Goal: Use online tool/utility: Utilize a website feature to perform a specific function

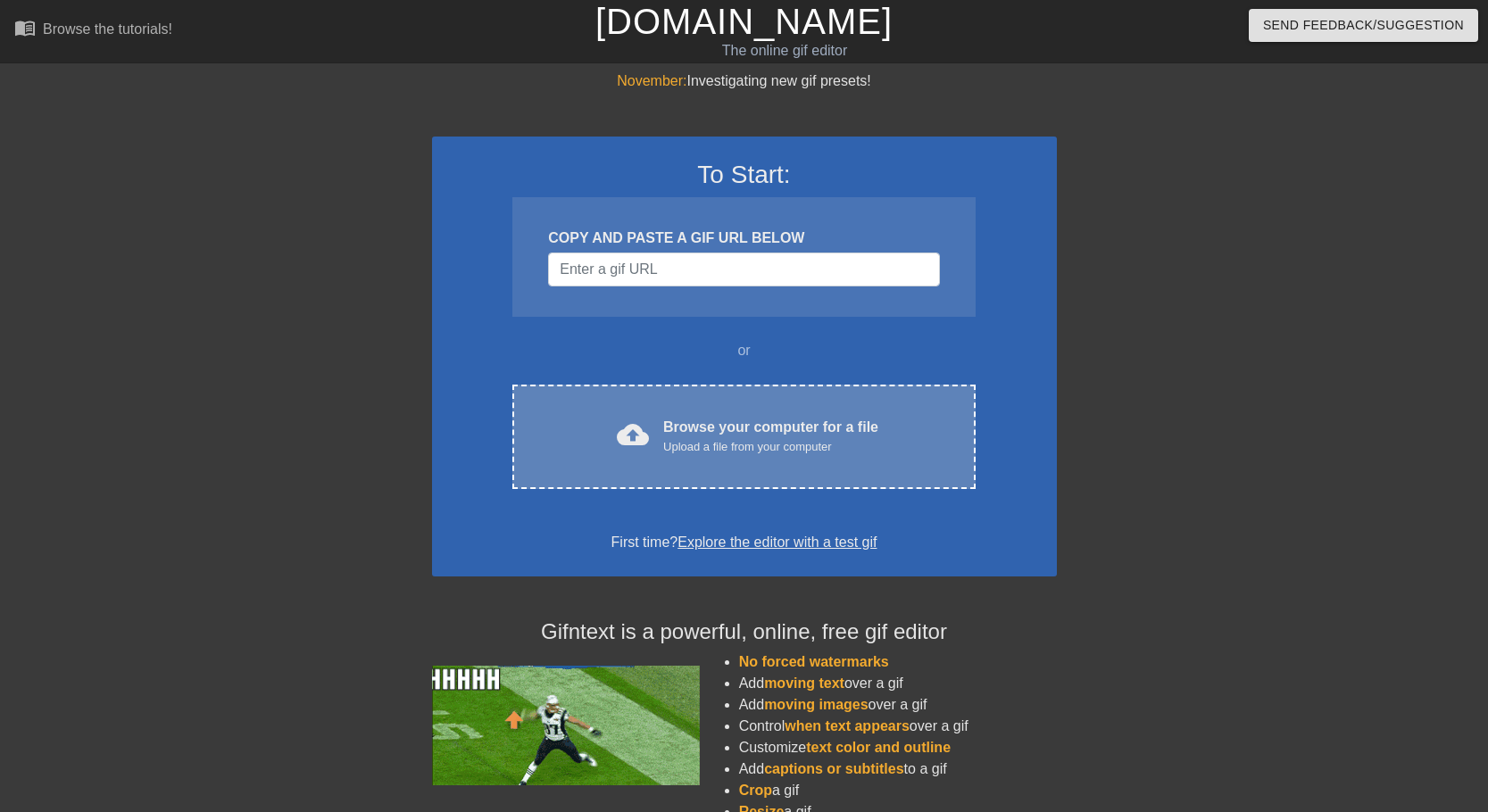
click at [724, 425] on div "Browse your computer for a file Upload a file from your computer" at bounding box center [771, 436] width 215 height 39
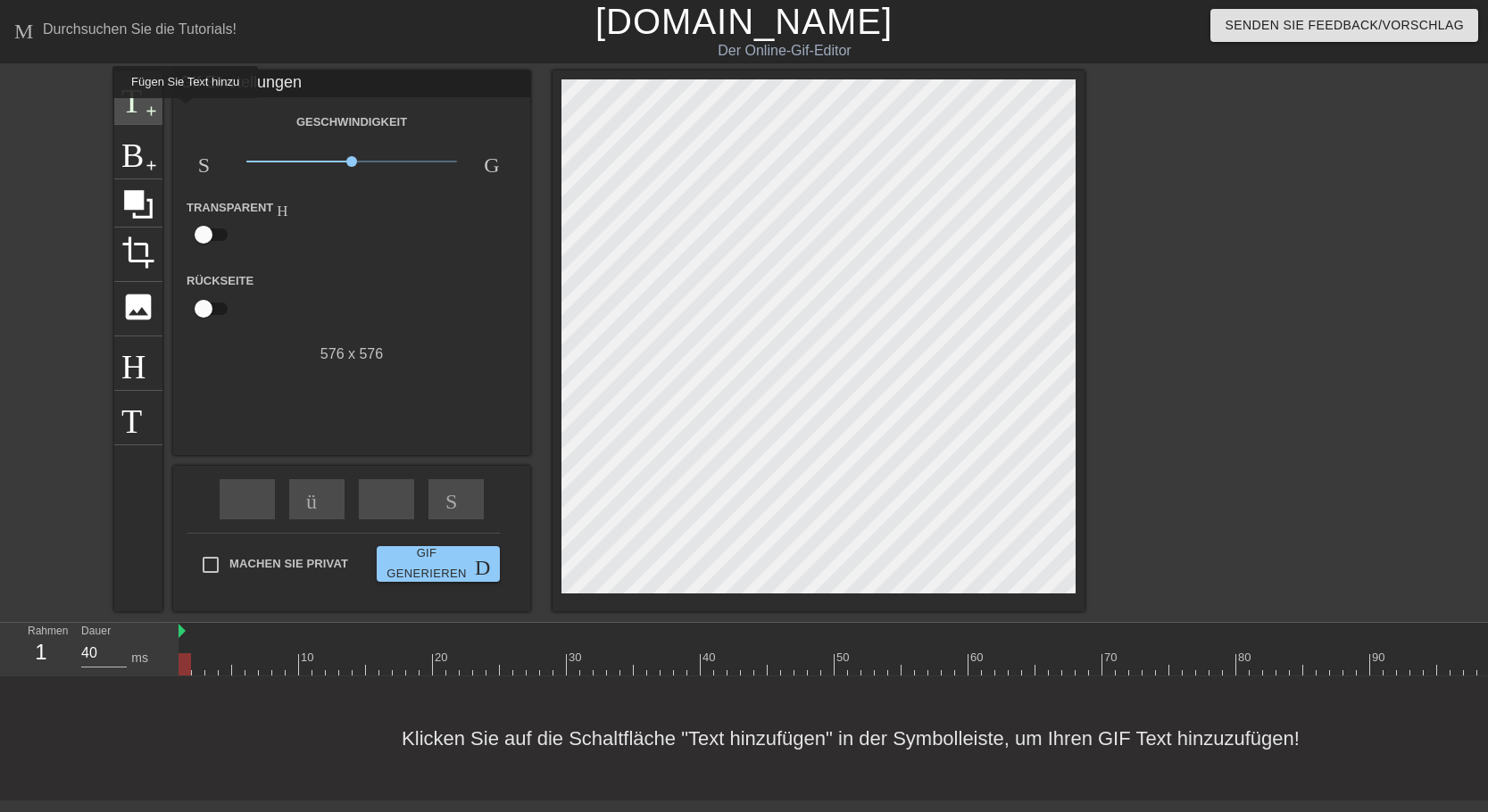
click at [153, 110] on span "add-circle" at bounding box center [152, 111] width 15 height 15
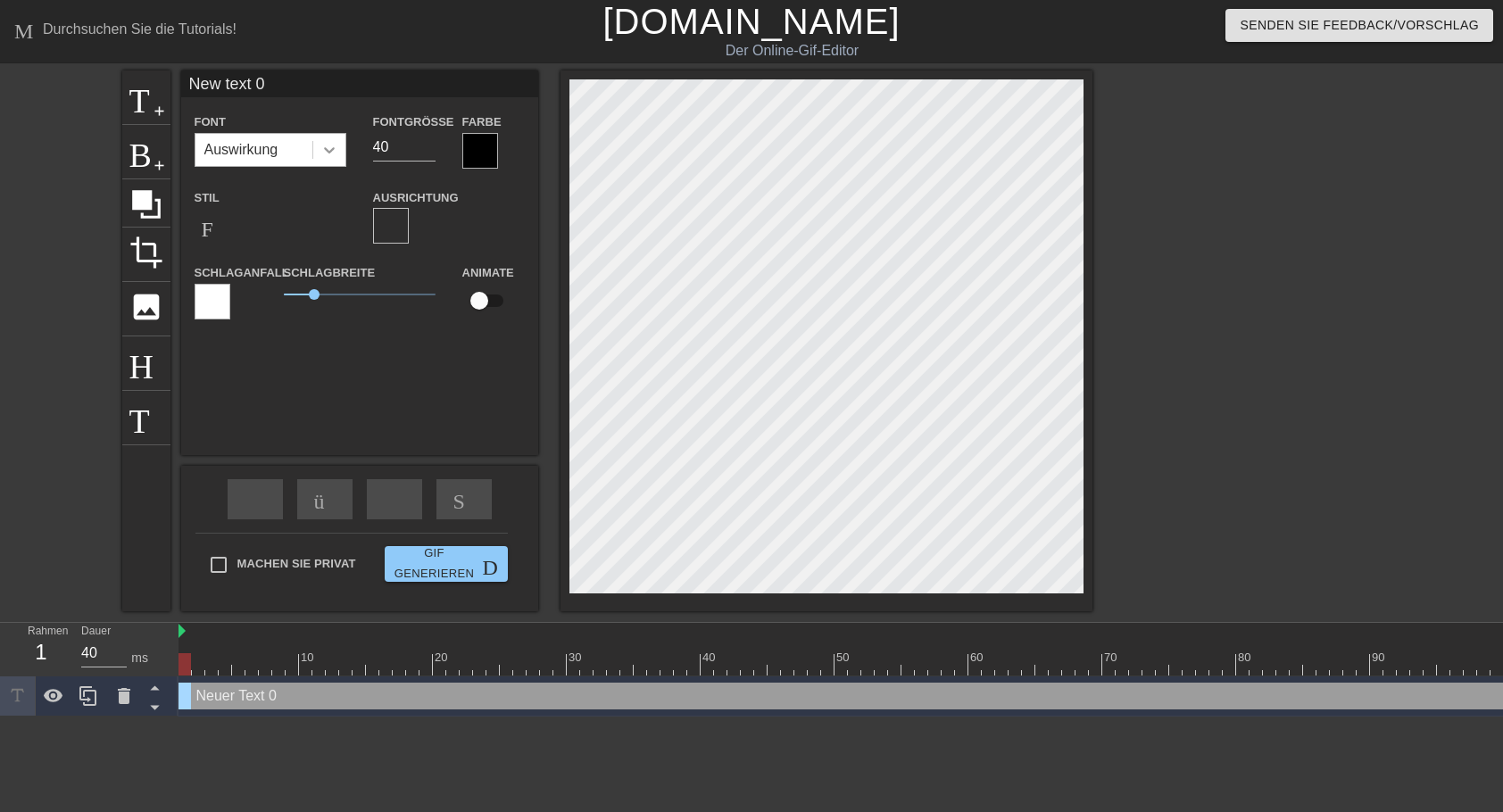
click at [328, 149] on icon at bounding box center [329, 150] width 18 height 18
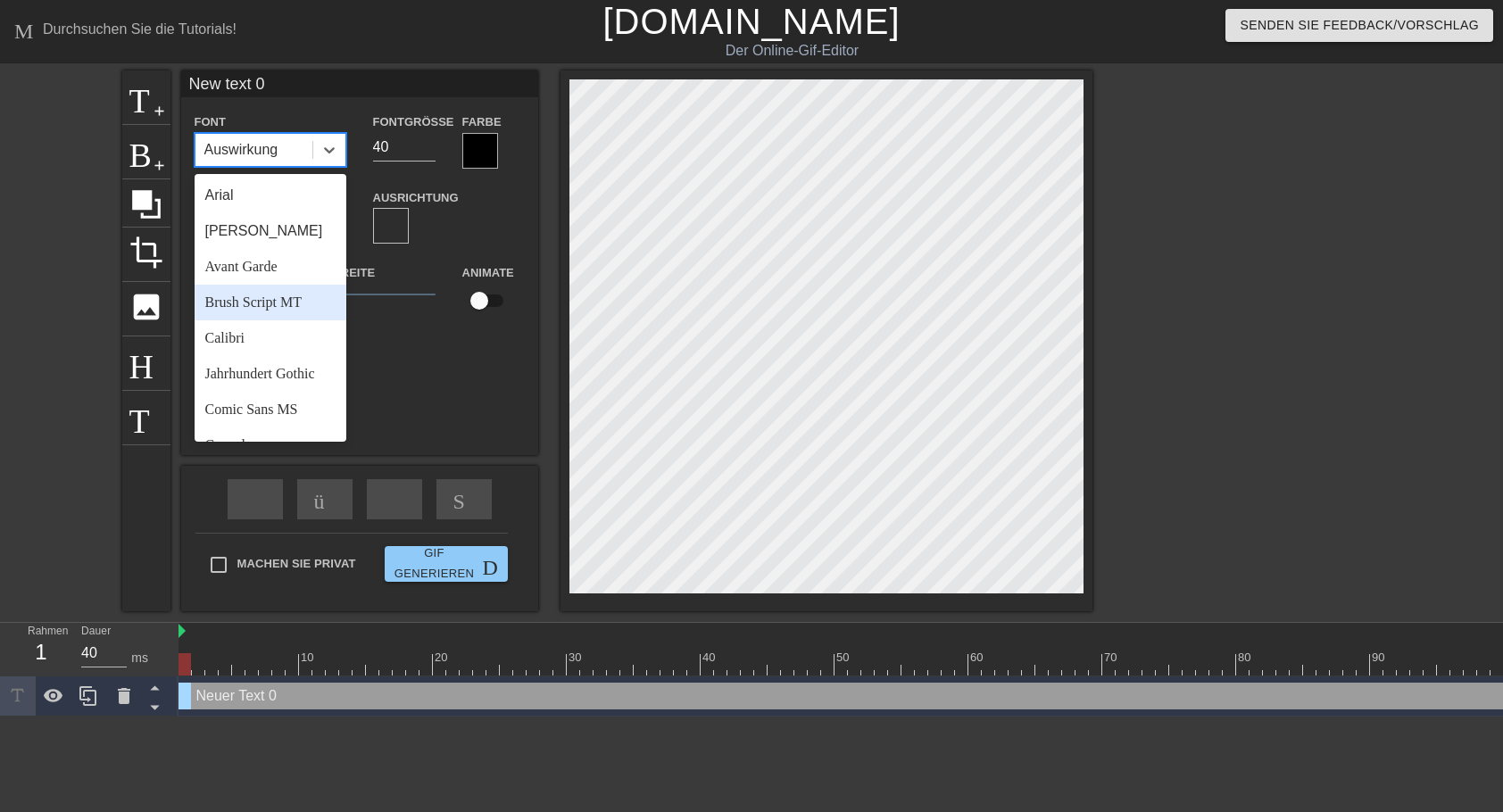
click at [271, 305] on div "Brush Script MT" at bounding box center [271, 302] width 152 height 36
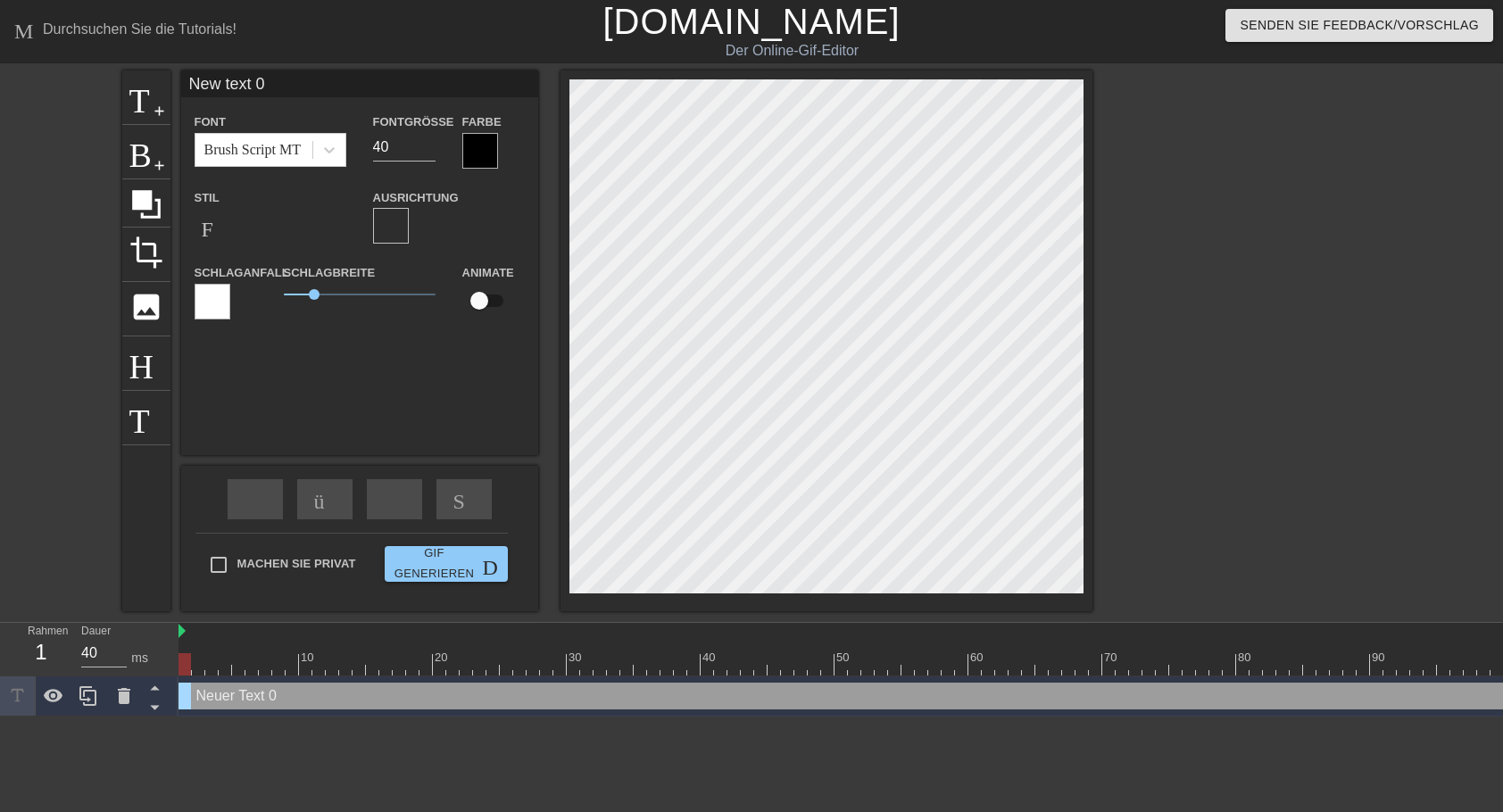
scroll to position [0, 1]
drag, startPoint x: 266, startPoint y: 83, endPoint x: 159, endPoint y: 83, distance: 107.0
click at [181, 83] on input "New text 0" at bounding box center [360, 84] width 357 height 27
type input "[PERSON_NAME] und [PERSON_NAME] Euch"
click at [485, 148] on div at bounding box center [480, 151] width 36 height 36
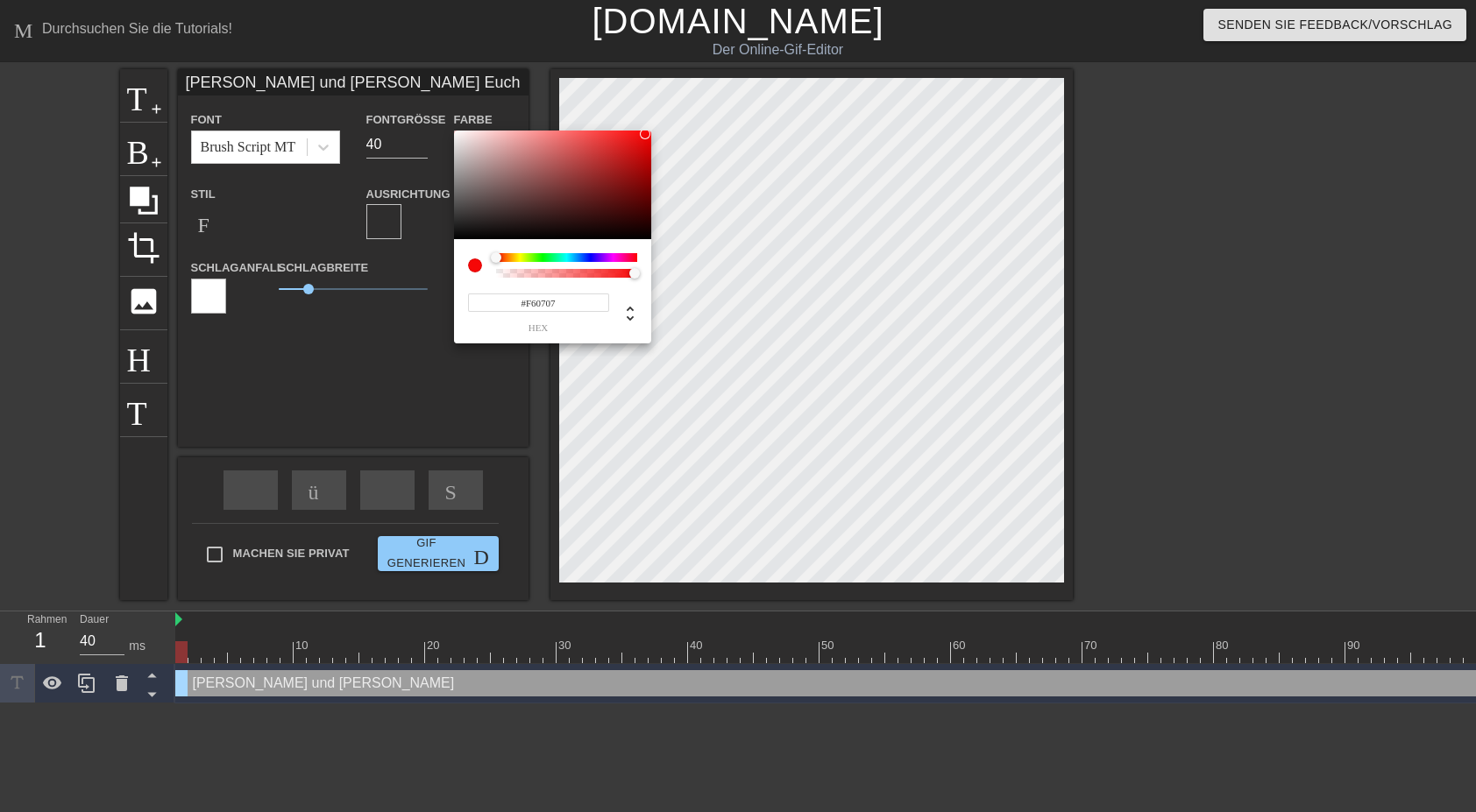
click at [645, 134] on div at bounding box center [552, 185] width 197 height 108
type input "#F60303"
click at [648, 134] on div at bounding box center [648, 134] width 10 height 10
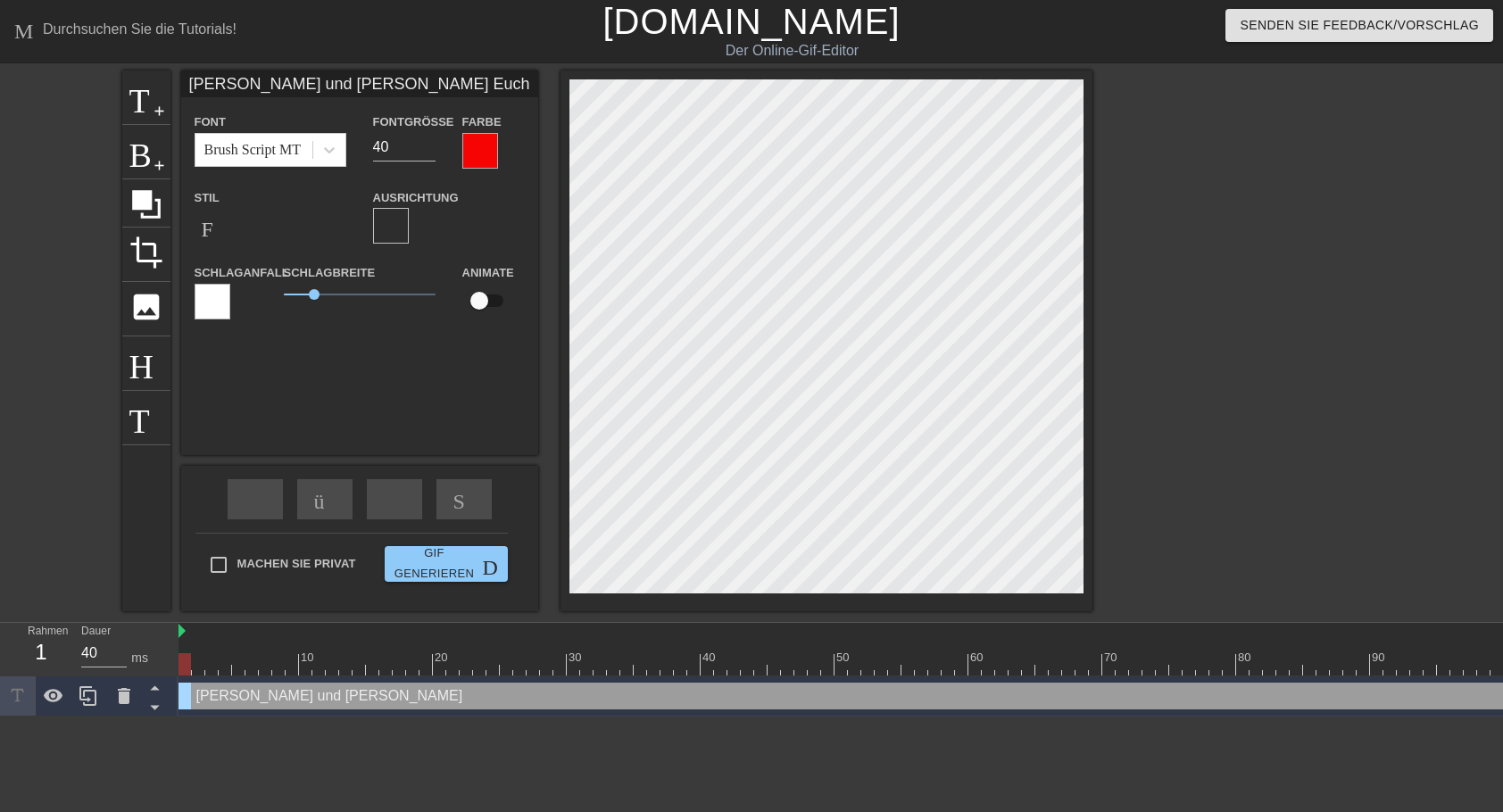
click at [214, 299] on div at bounding box center [212, 301] width 36 height 36
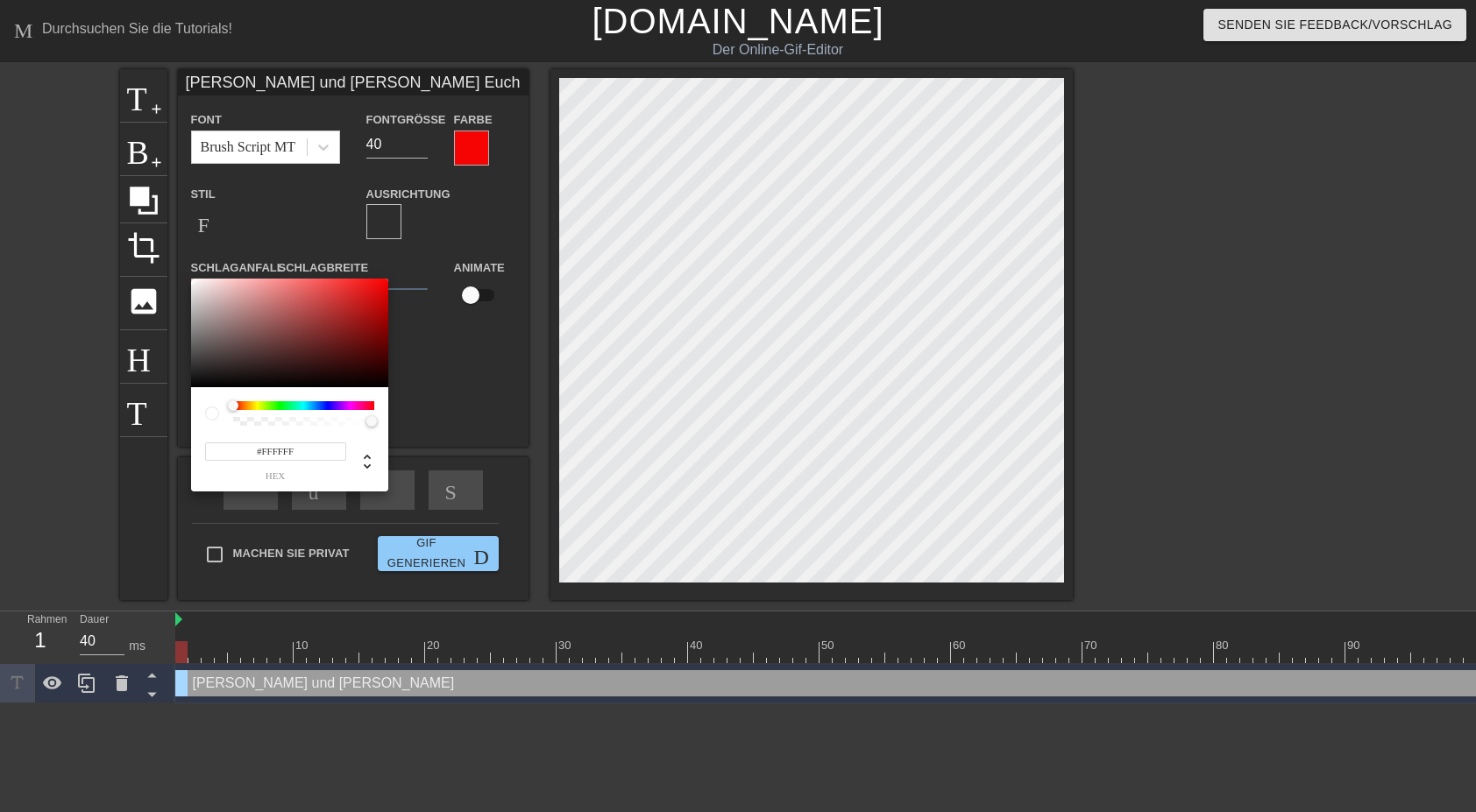
click at [325, 406] on div at bounding box center [303, 405] width 141 height 8
click at [320, 405] on div at bounding box center [303, 405] width 141 height 8
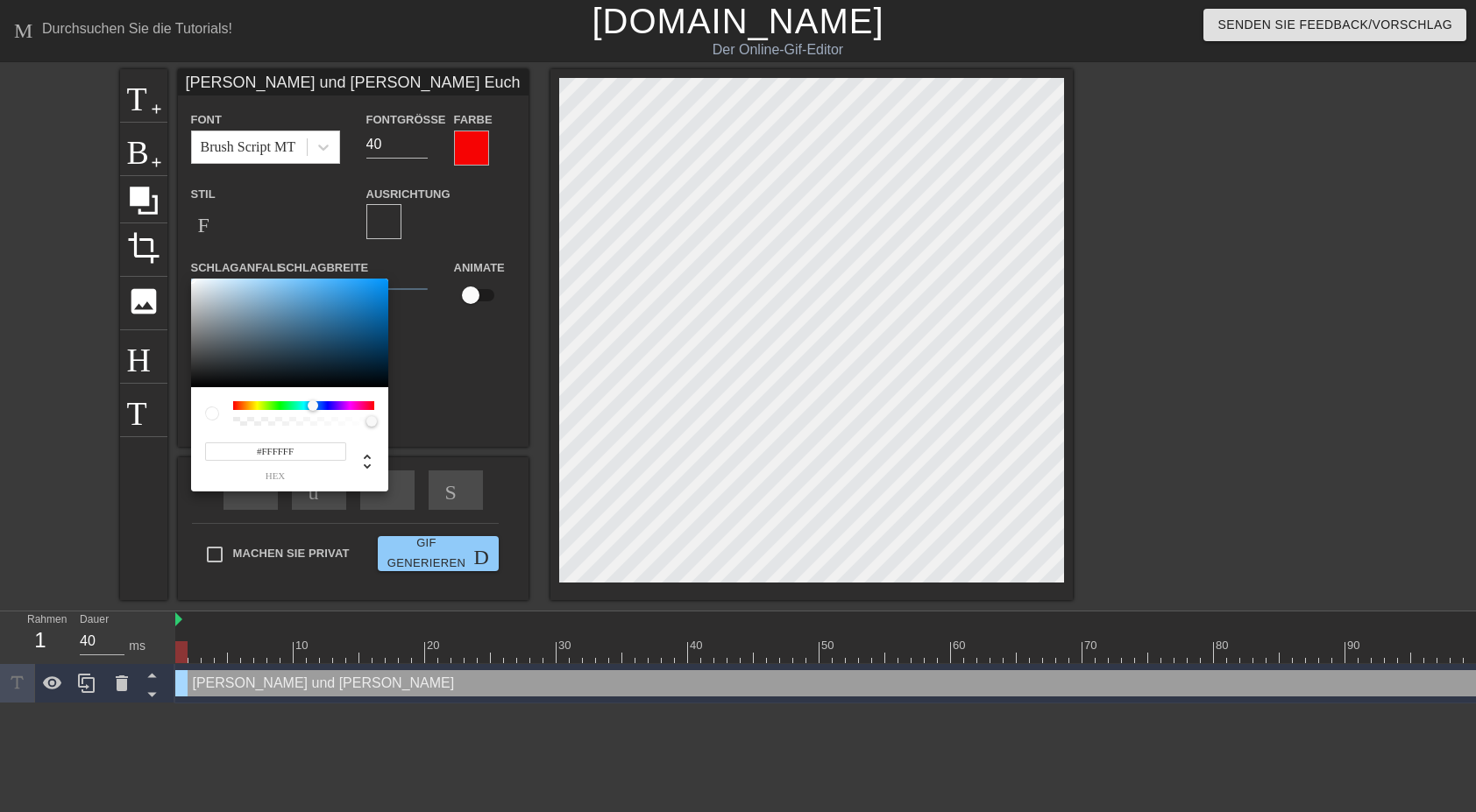
click at [313, 401] on div at bounding box center [303, 405] width 141 height 8
click at [324, 403] on div at bounding box center [303, 405] width 141 height 8
type input "#0D94F1"
click at [377, 284] on div at bounding box center [289, 333] width 197 height 108
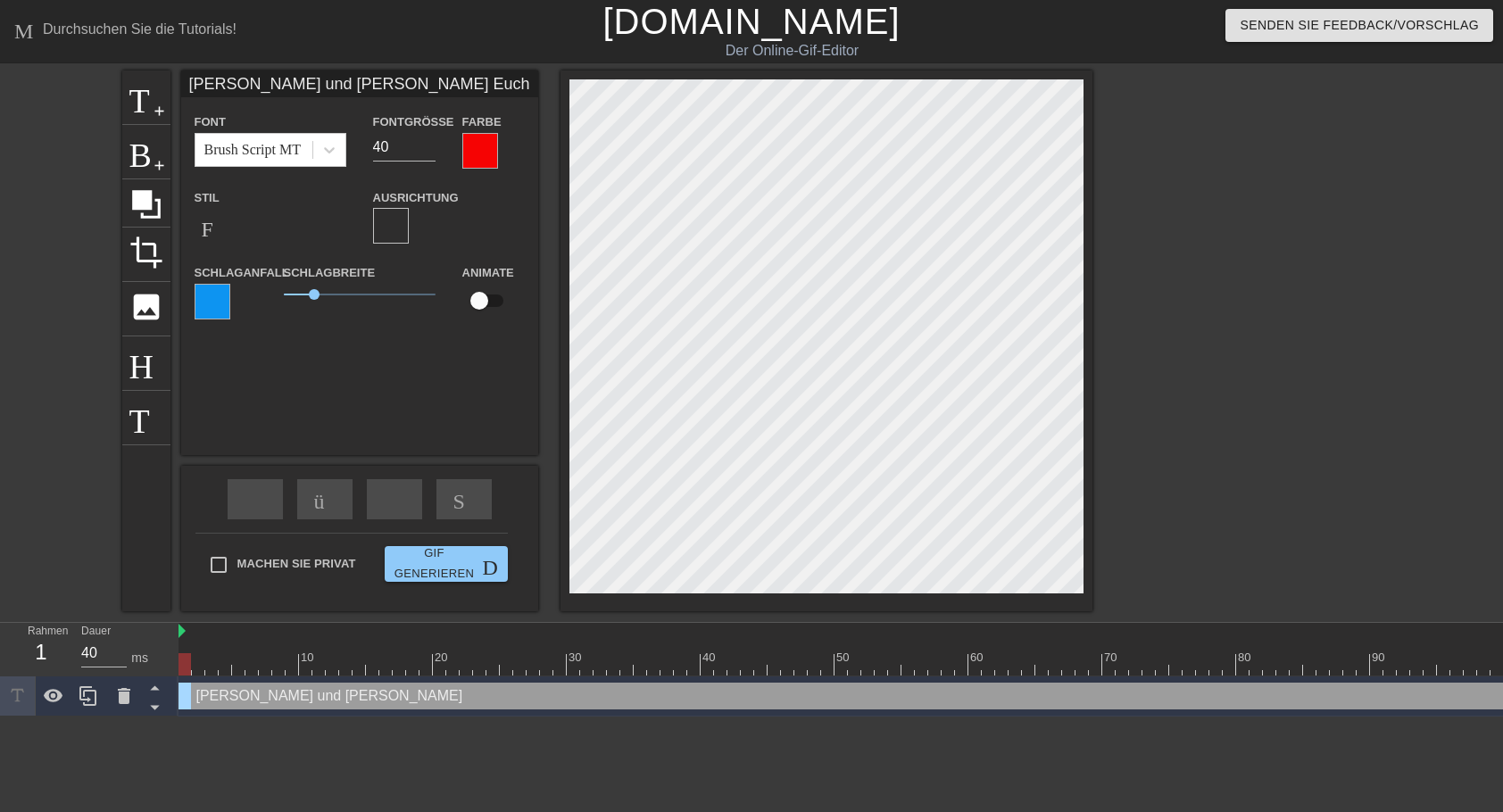
click at [488, 158] on div at bounding box center [480, 151] width 36 height 36
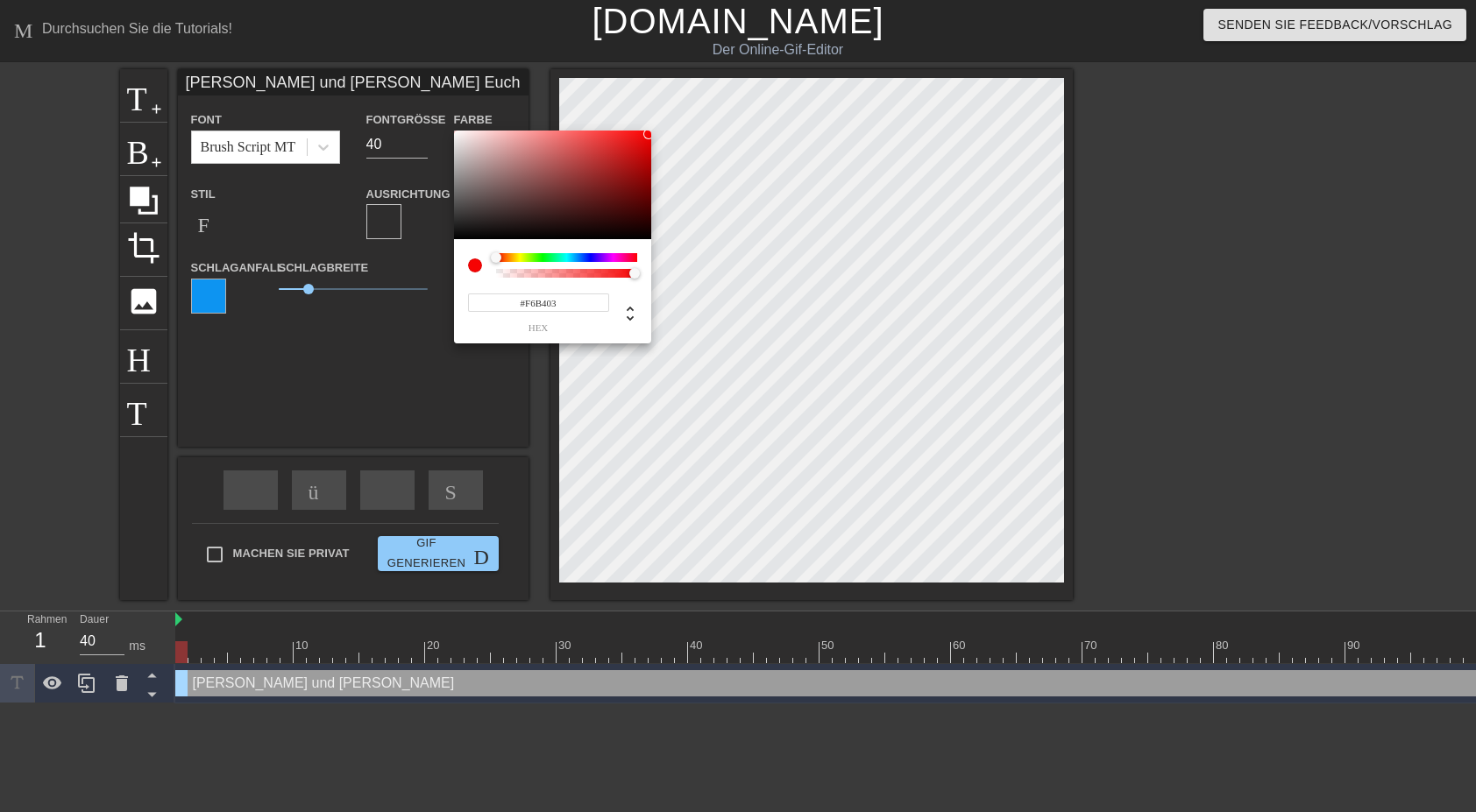
click at [513, 258] on div at bounding box center [566, 257] width 141 height 8
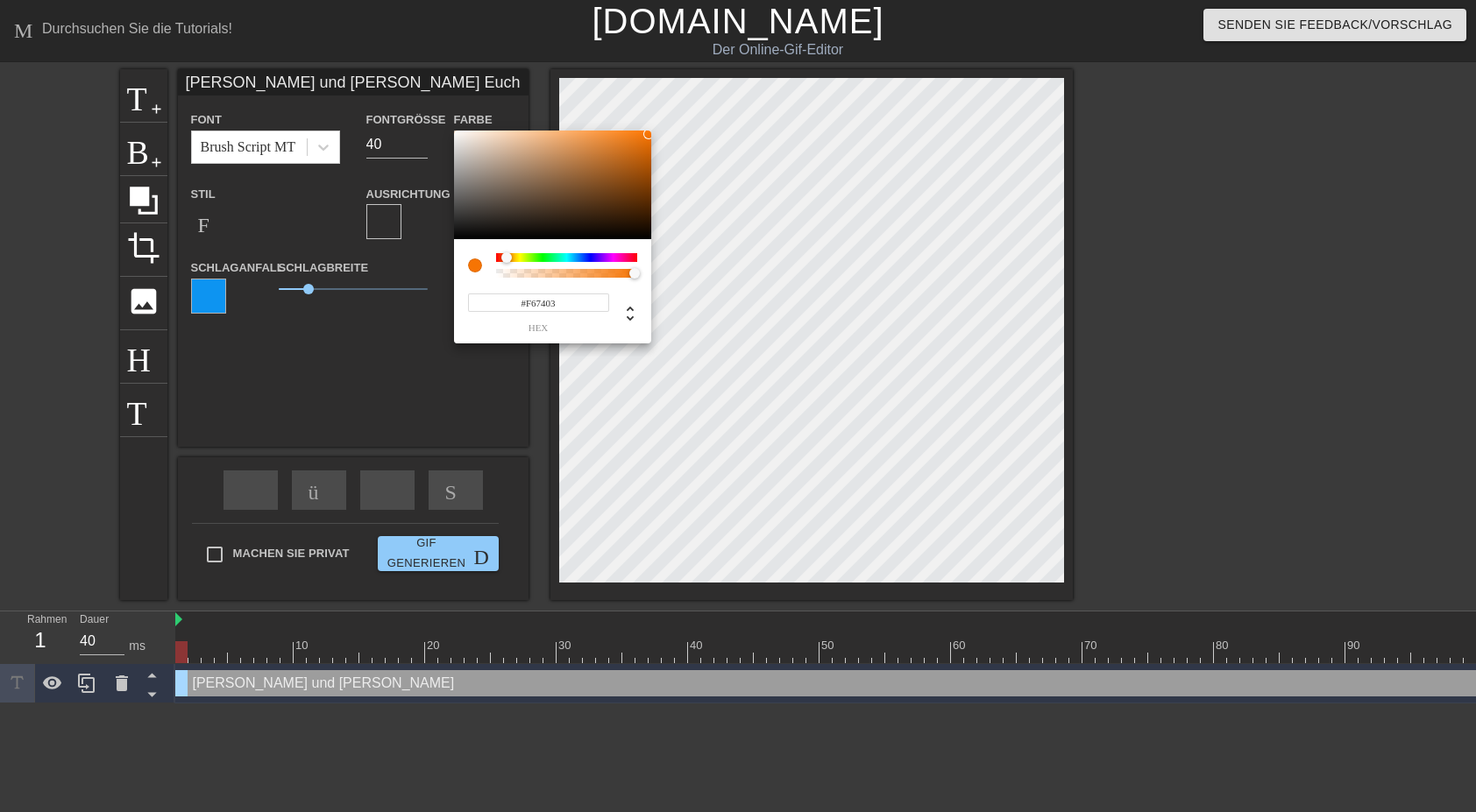
click at [506, 257] on div at bounding box center [566, 257] width 141 height 8
click at [501, 257] on div at bounding box center [506, 257] width 10 height 10
click at [498, 258] on div at bounding box center [500, 257] width 10 height 10
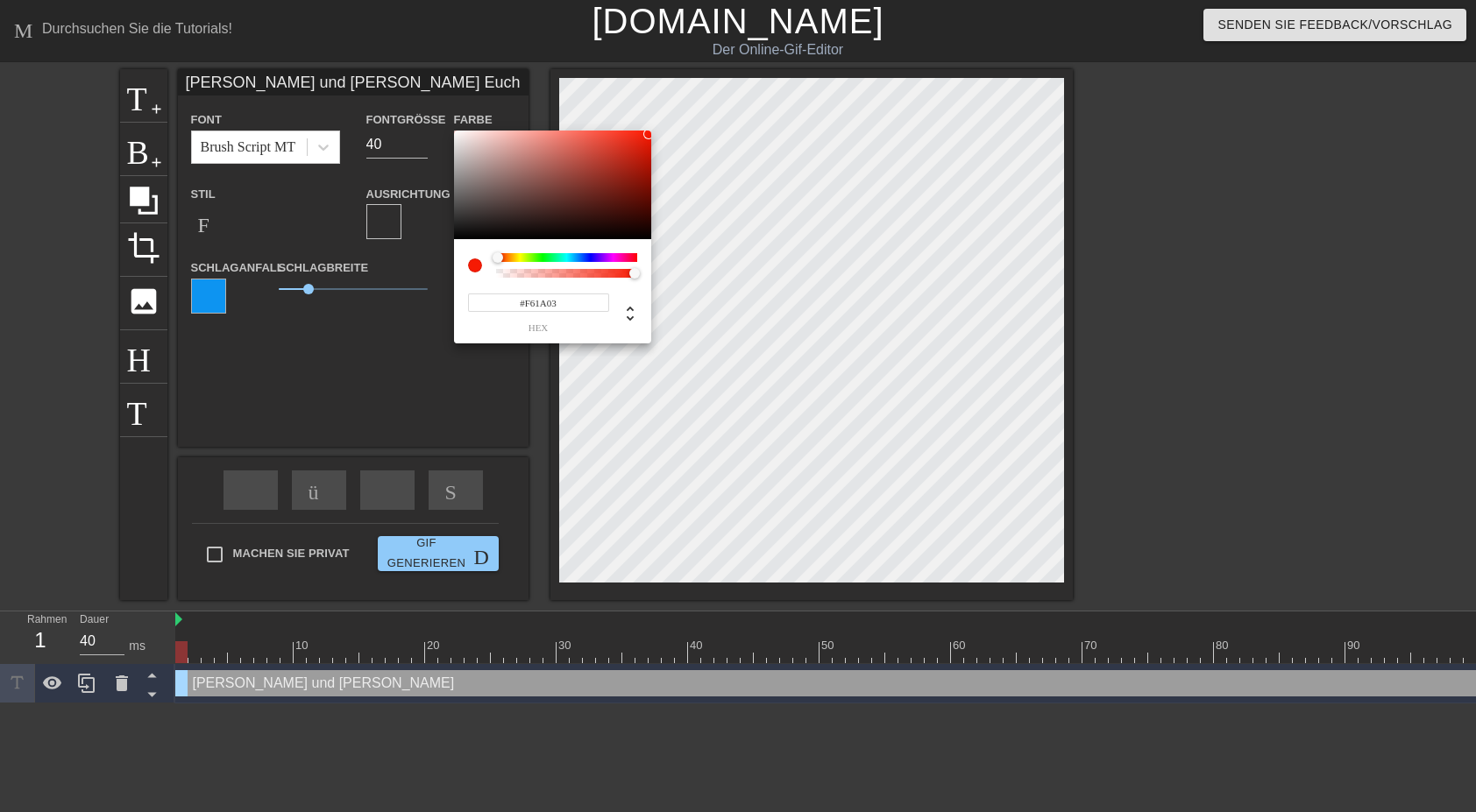
type input "#F62303"
click at [499, 258] on div at bounding box center [498, 257] width 10 height 10
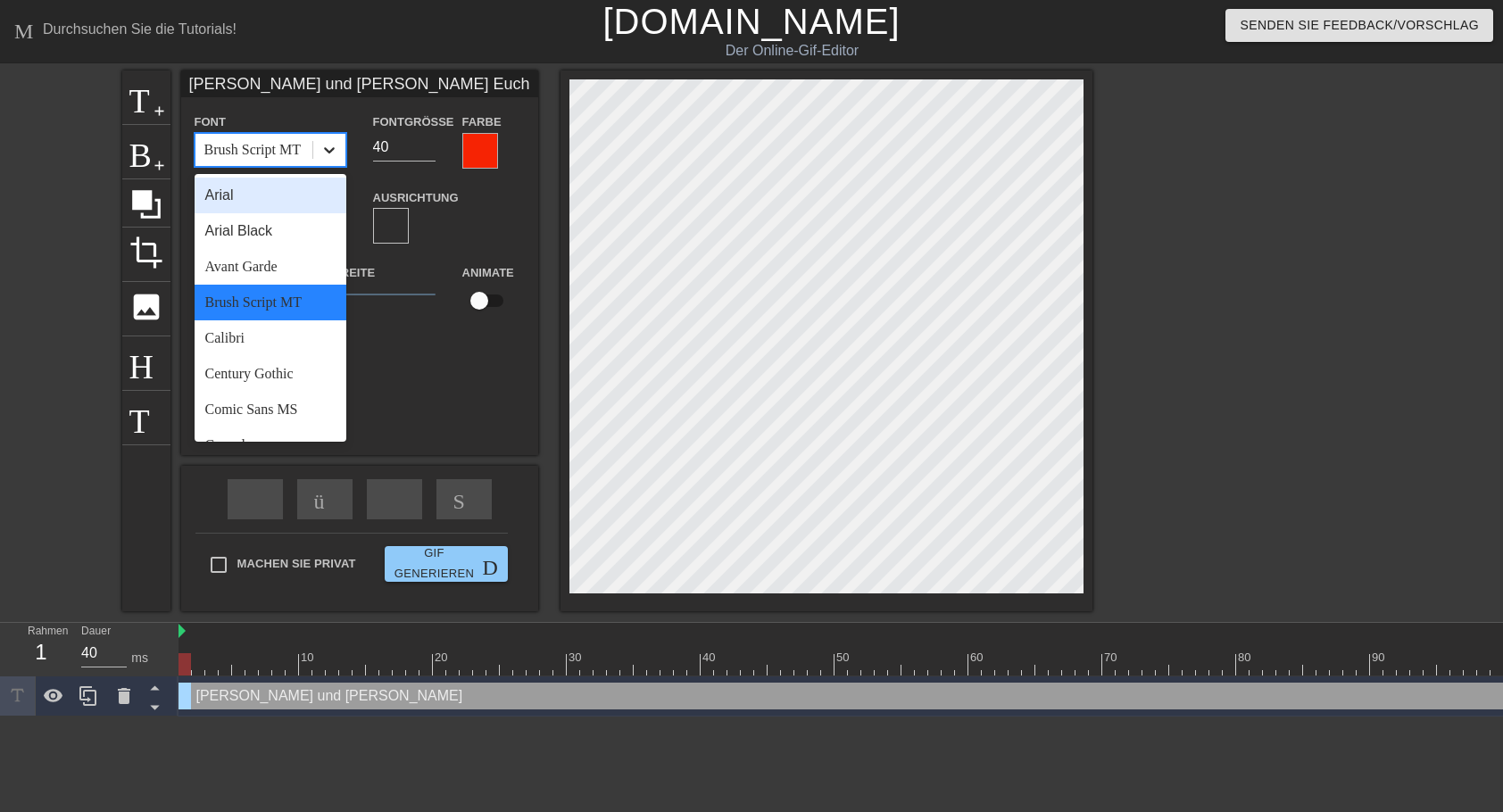
click at [326, 154] on icon at bounding box center [329, 150] width 18 height 18
click at [234, 266] on div "Avant Garde" at bounding box center [271, 266] width 152 height 36
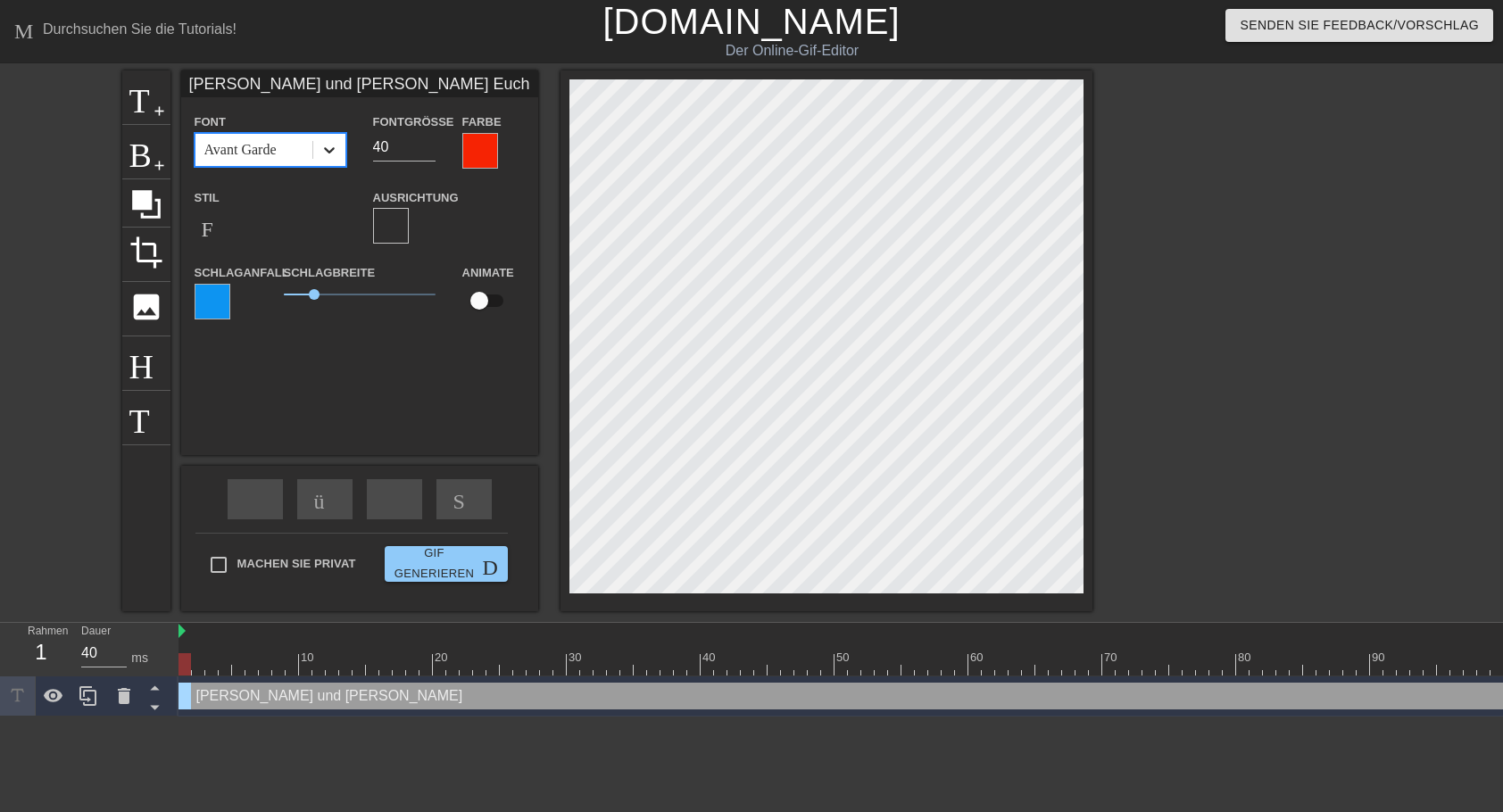
click at [324, 147] on icon at bounding box center [329, 150] width 18 height 18
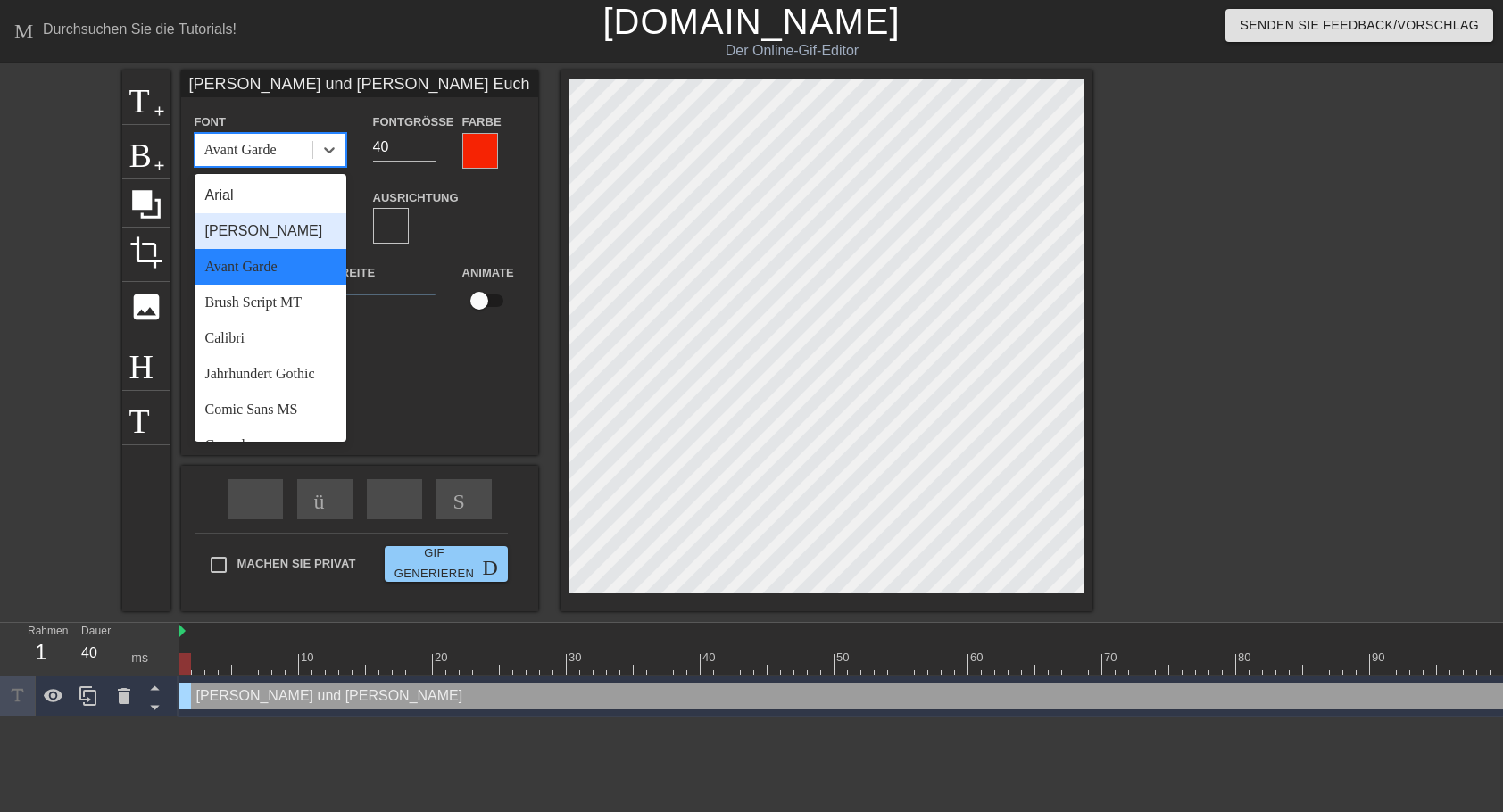
click at [272, 227] on div "[PERSON_NAME]" at bounding box center [271, 230] width 152 height 36
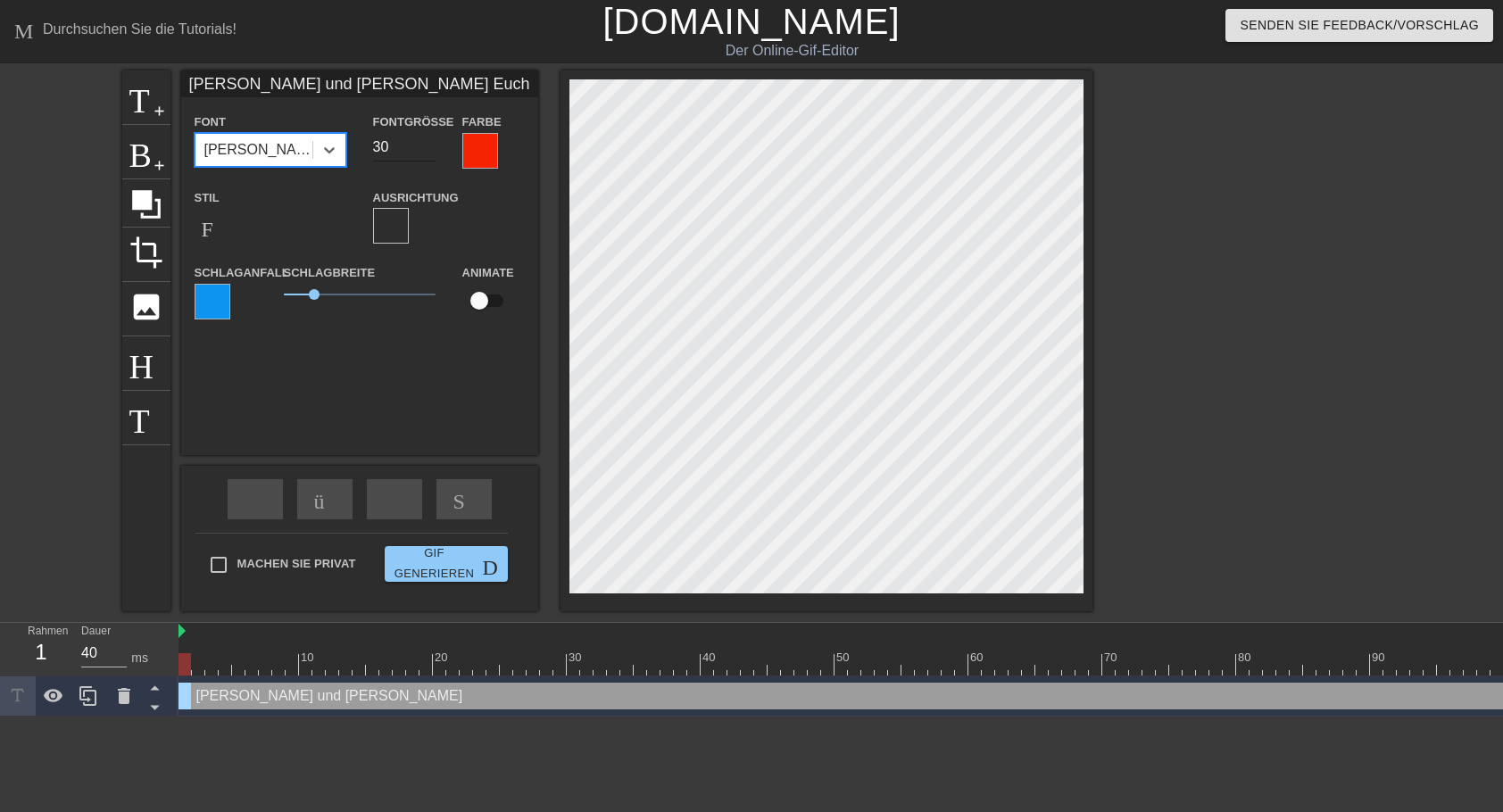
click at [430, 153] on input "30" at bounding box center [404, 148] width 62 height 29
type input "29"
click at [430, 153] on input "29" at bounding box center [404, 148] width 62 height 29
drag, startPoint x: 318, startPoint y: 297, endPoint x: 329, endPoint y: 297, distance: 11.0
click at [329, 297] on span "1,5" at bounding box center [329, 294] width 11 height 11
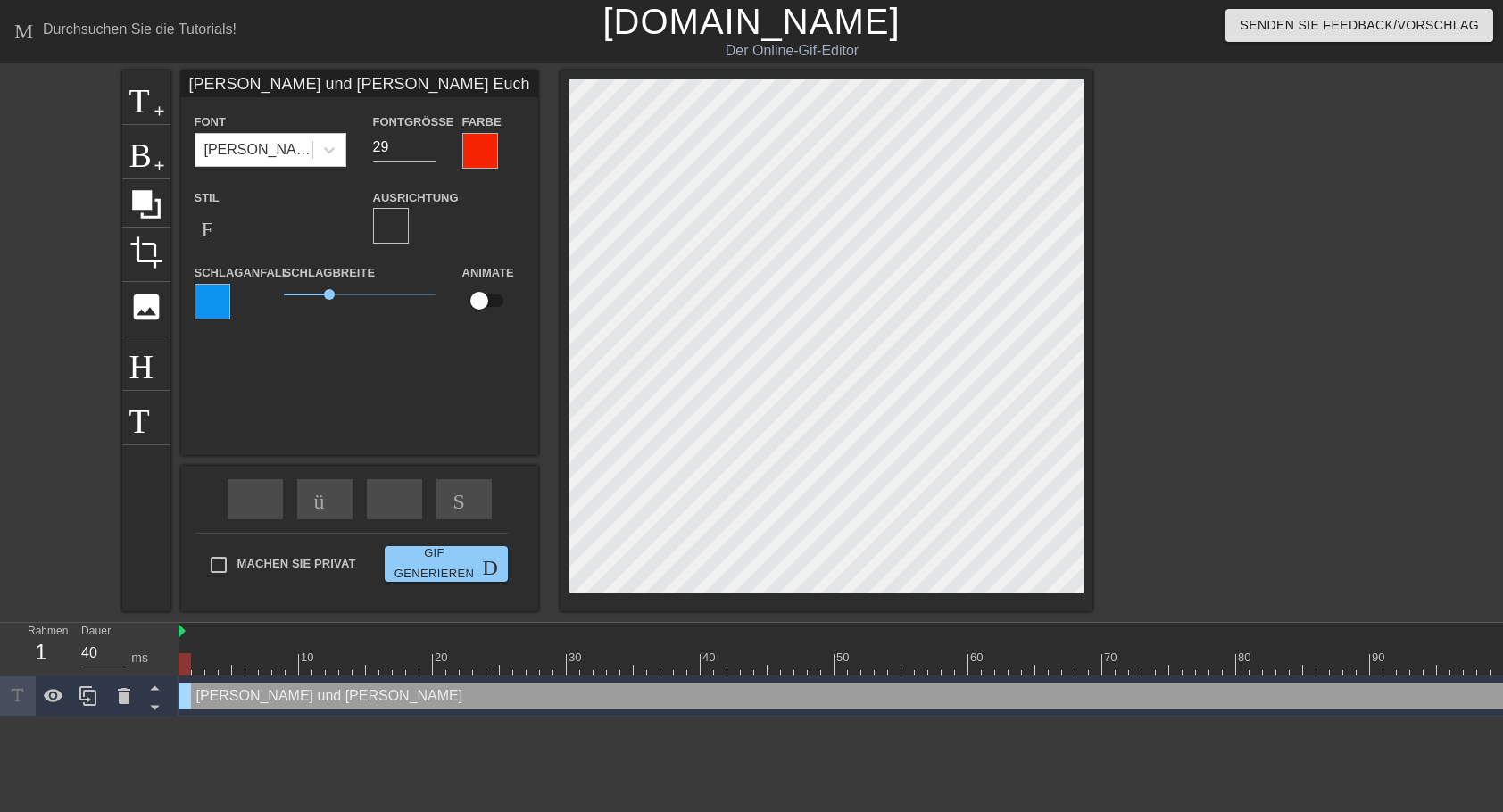
click at [223, 298] on div at bounding box center [212, 301] width 36 height 36
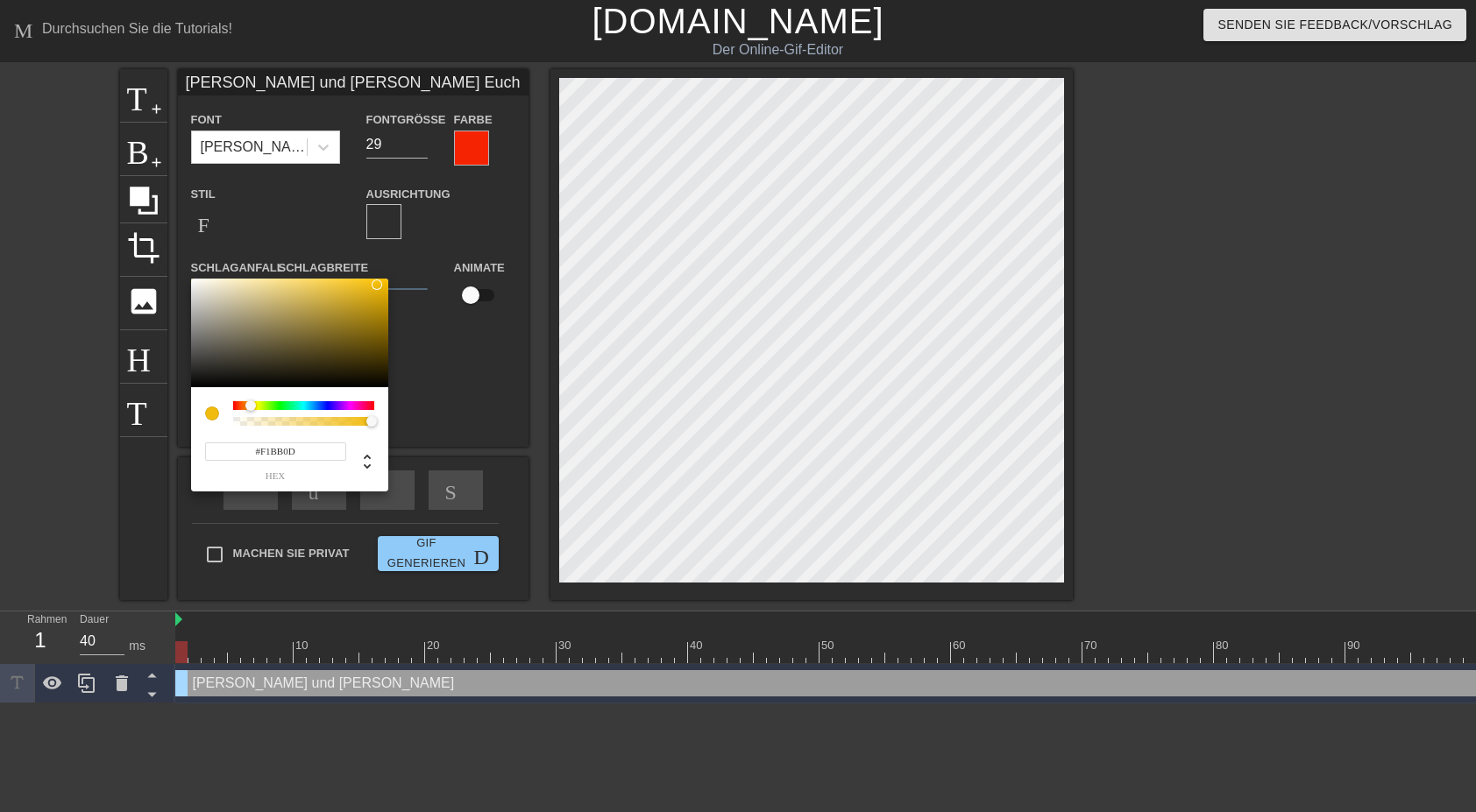
click at [251, 405] on div at bounding box center [303, 405] width 141 height 8
type input "#F9BF05"
click at [384, 281] on div at bounding box center [289, 333] width 197 height 108
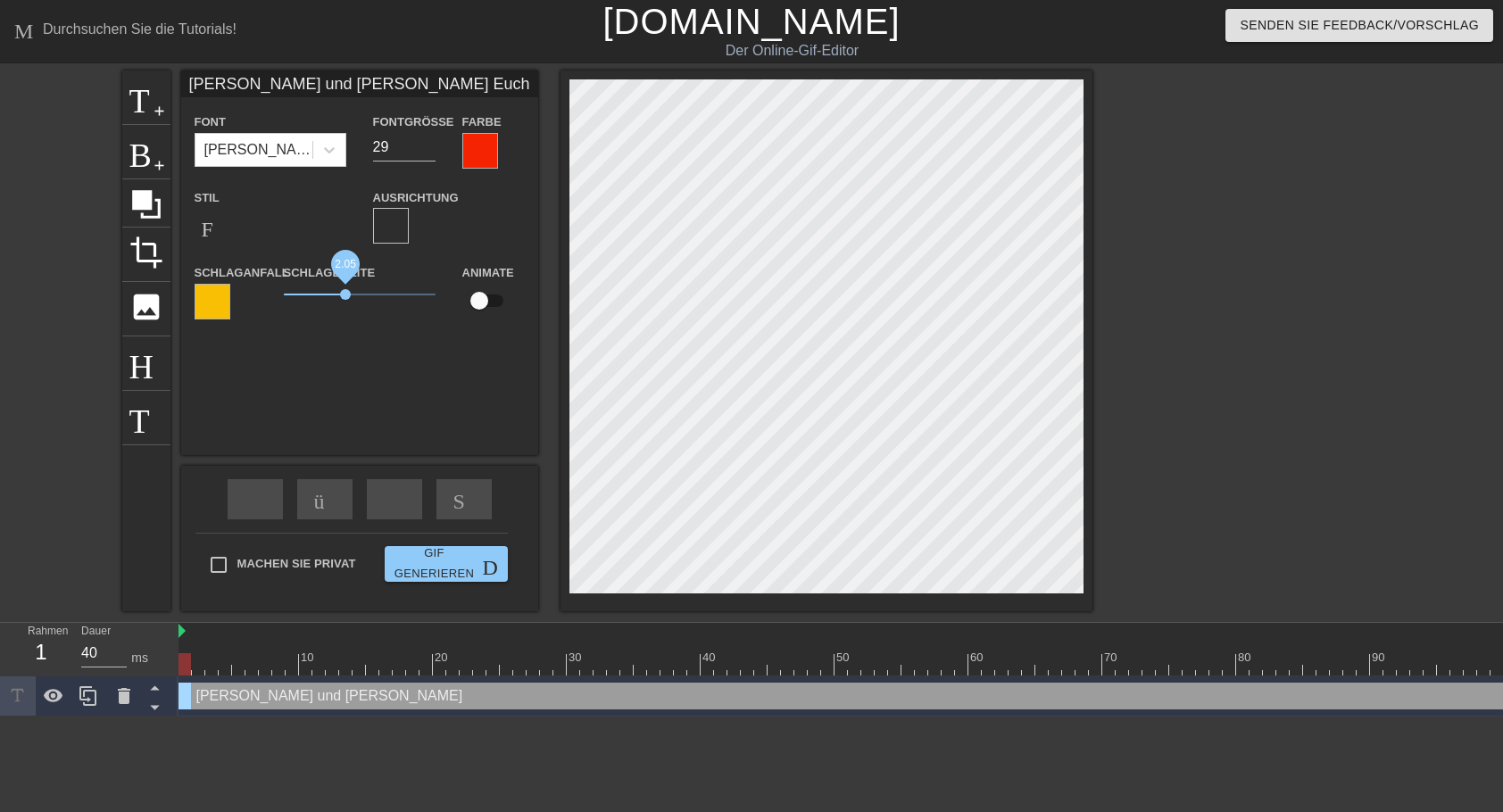
drag, startPoint x: 330, startPoint y: 295, endPoint x: 346, endPoint y: 293, distance: 16.1
click at [346, 293] on span "2.05" at bounding box center [345, 294] width 11 height 11
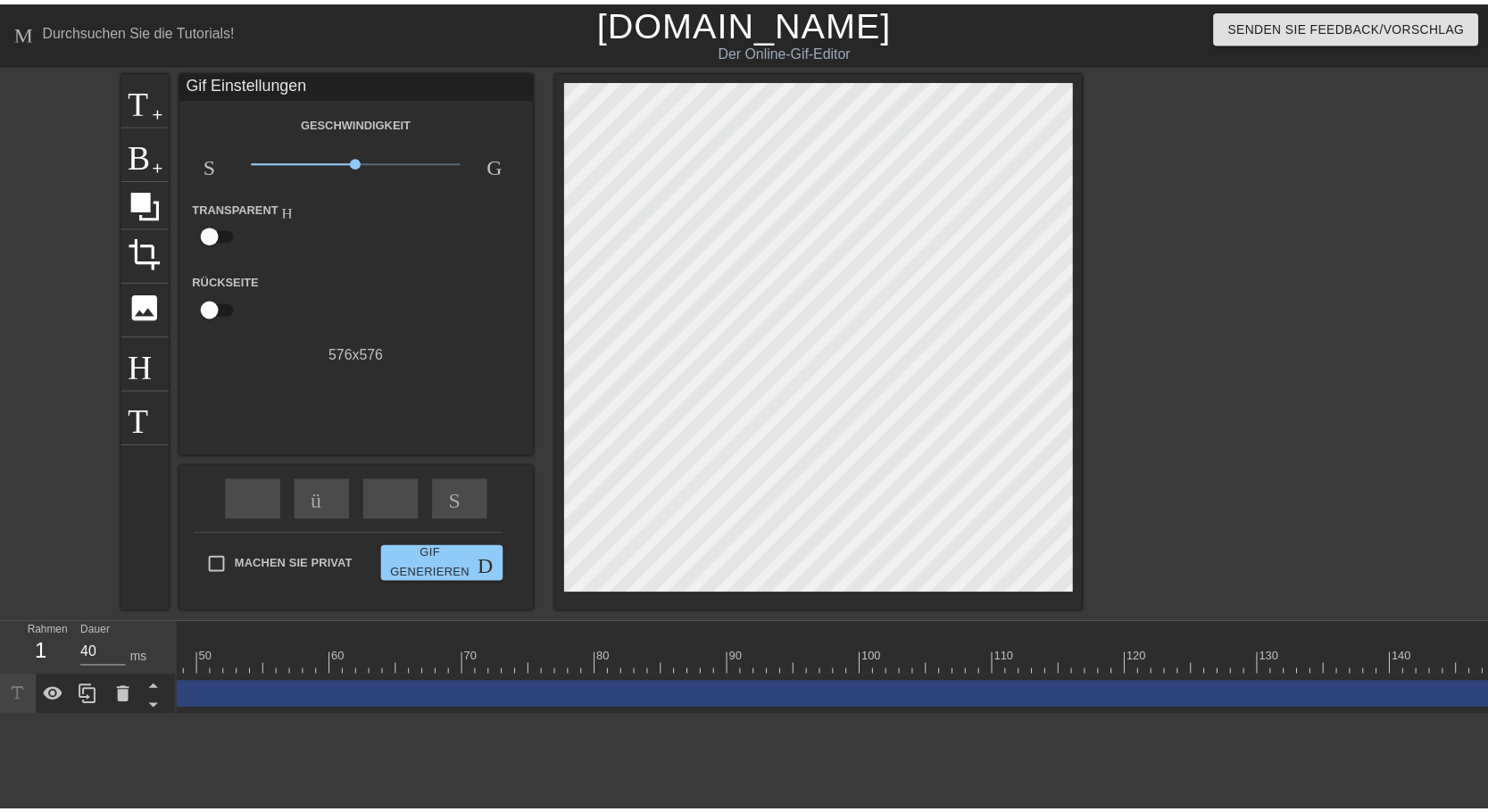
scroll to position [0, 691]
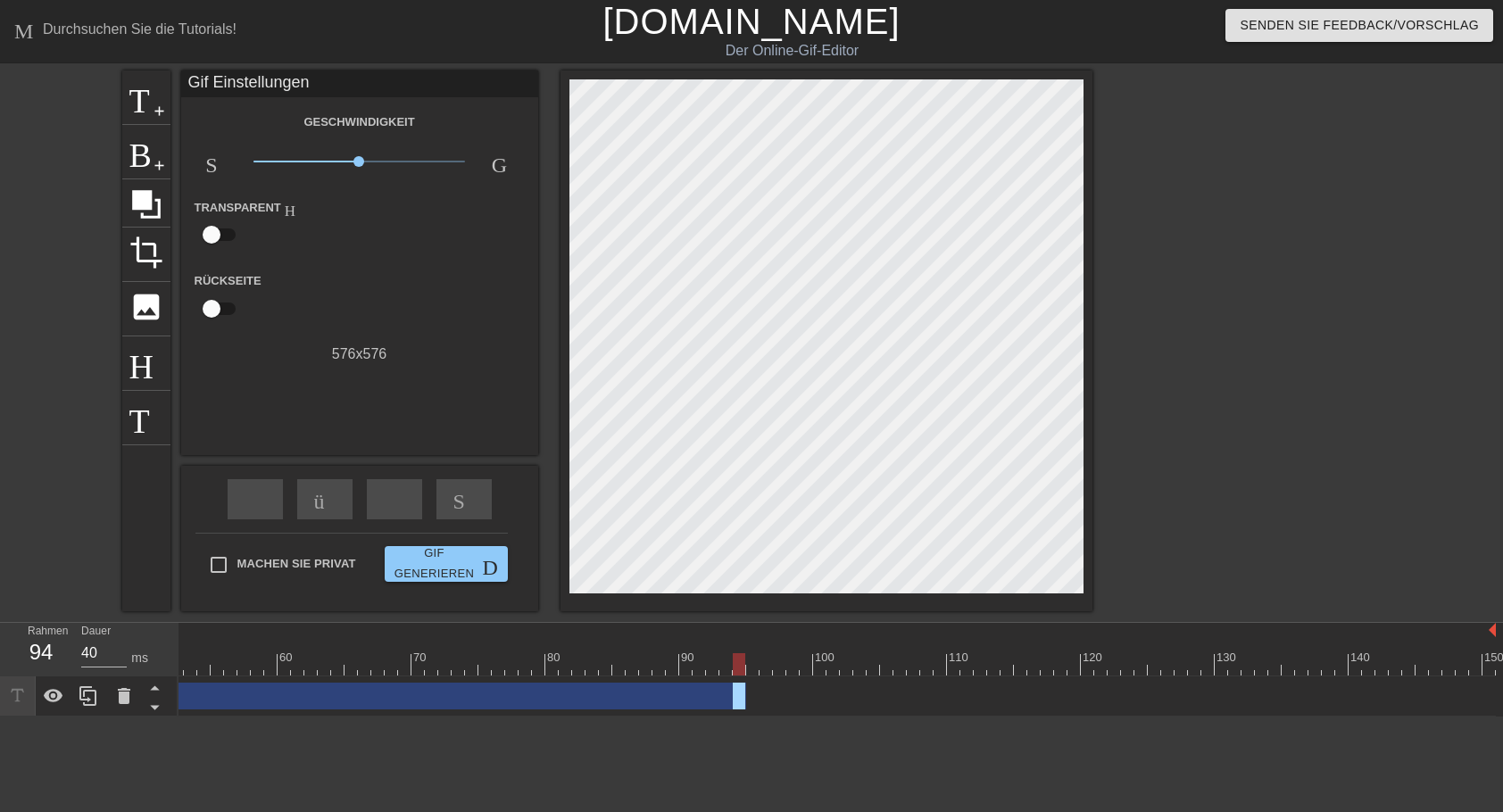
drag, startPoint x: 1490, startPoint y: 696, endPoint x: 742, endPoint y: 698, distance: 748.0
click at [742, 698] on div "[PERSON_NAME] und [PERSON_NAME] drag-handle drag-handle" at bounding box center [116, 696] width 1258 height 27
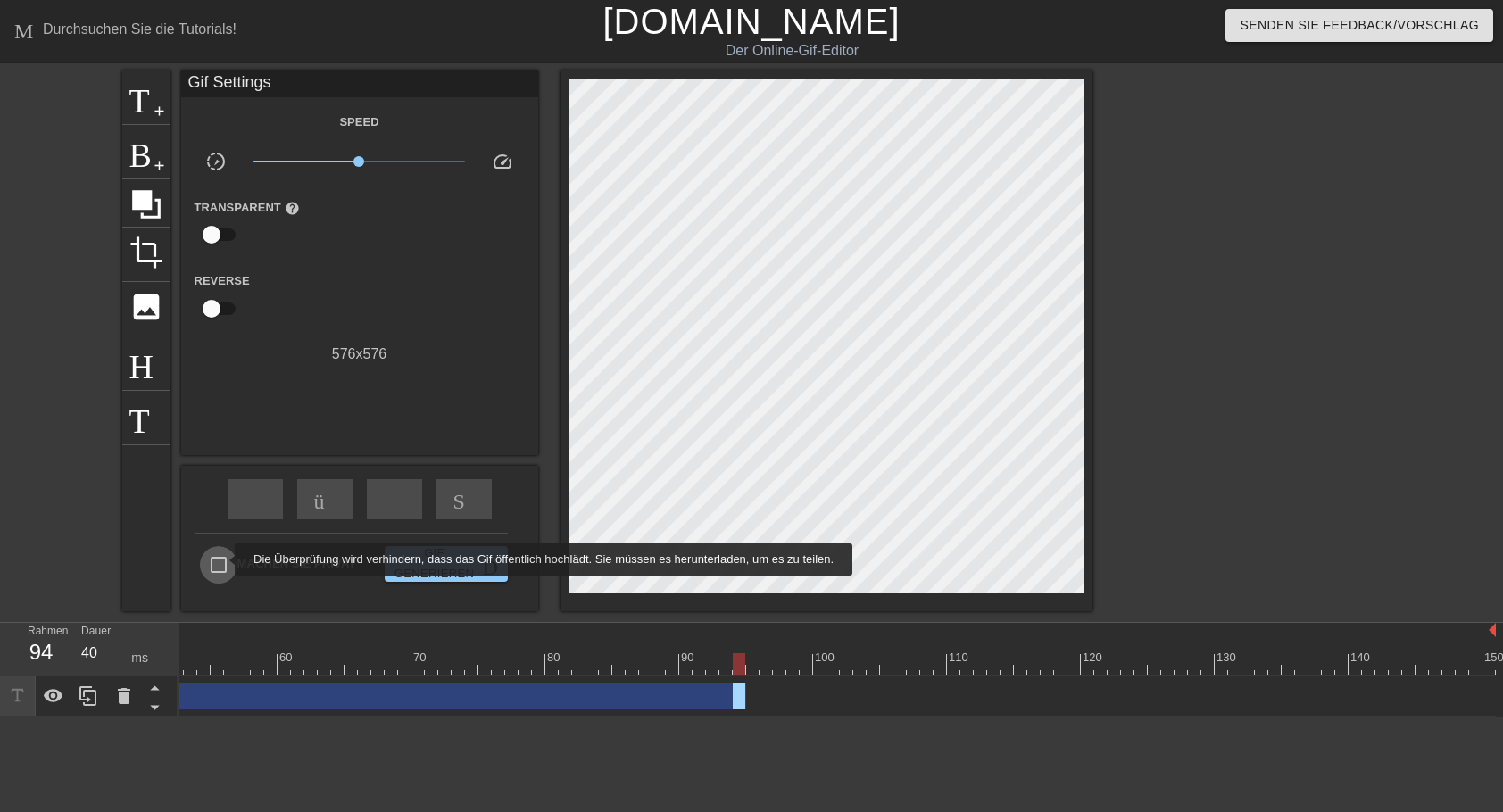
click at [223, 560] on input "Machen Sie privat" at bounding box center [218, 564] width 37 height 37
checkbox input "true"
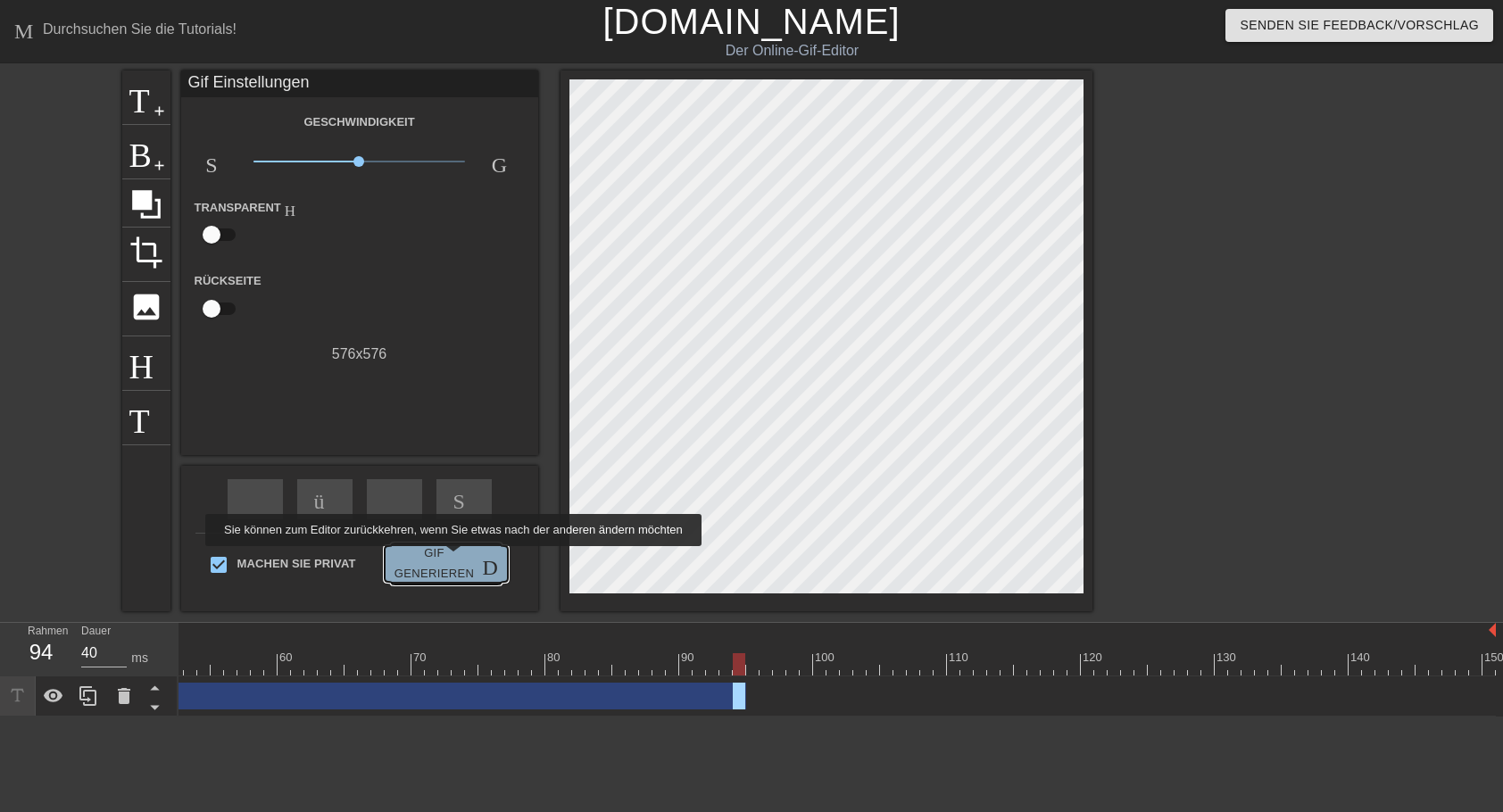
click at [450, 559] on span "Gif generieren Doppelpfeil" at bounding box center [445, 563] width 108 height 41
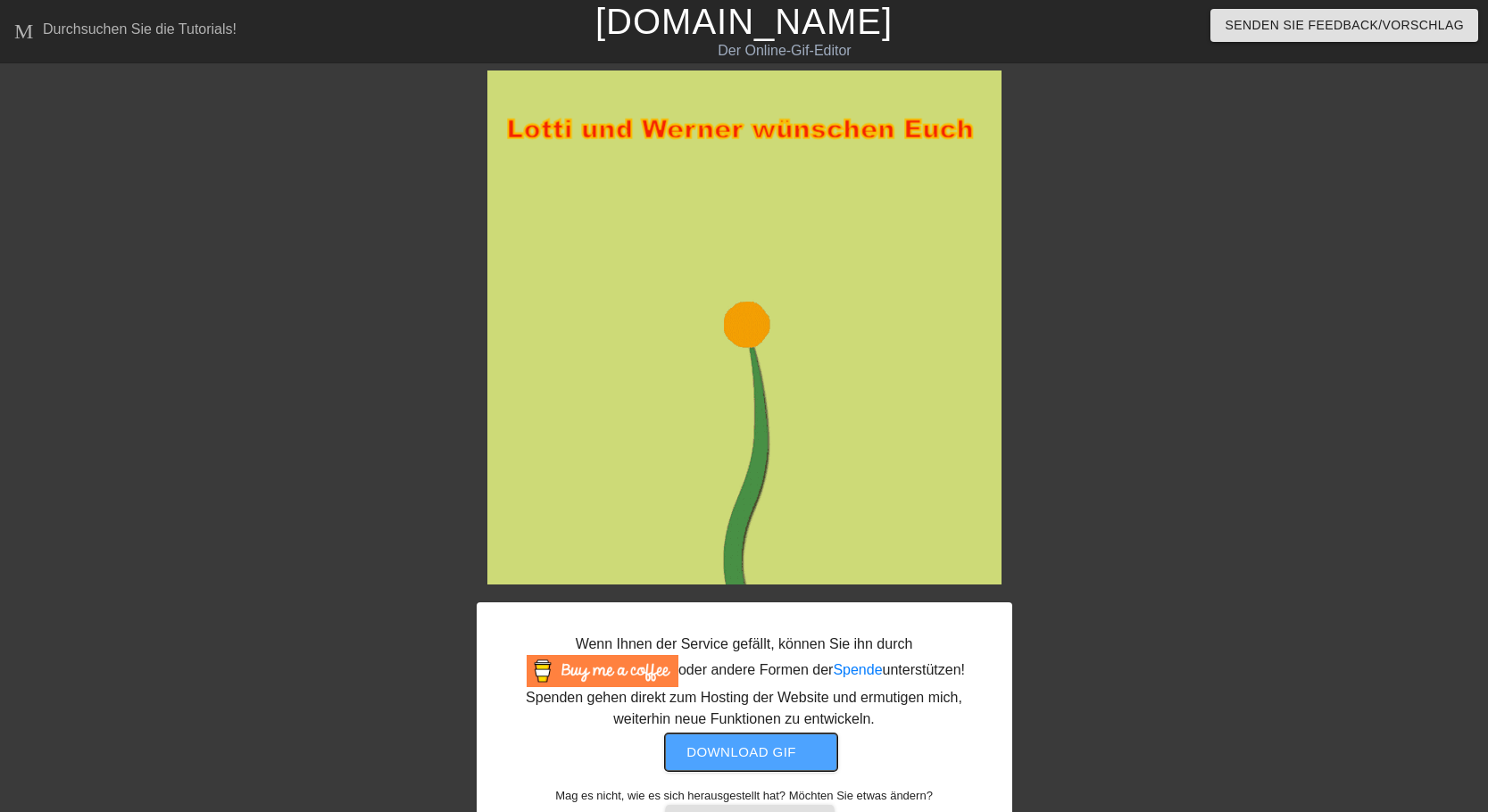
click at [743, 753] on span "Download gif get-app" at bounding box center [751, 752] width 130 height 23
